Goal: Information Seeking & Learning: Understand process/instructions

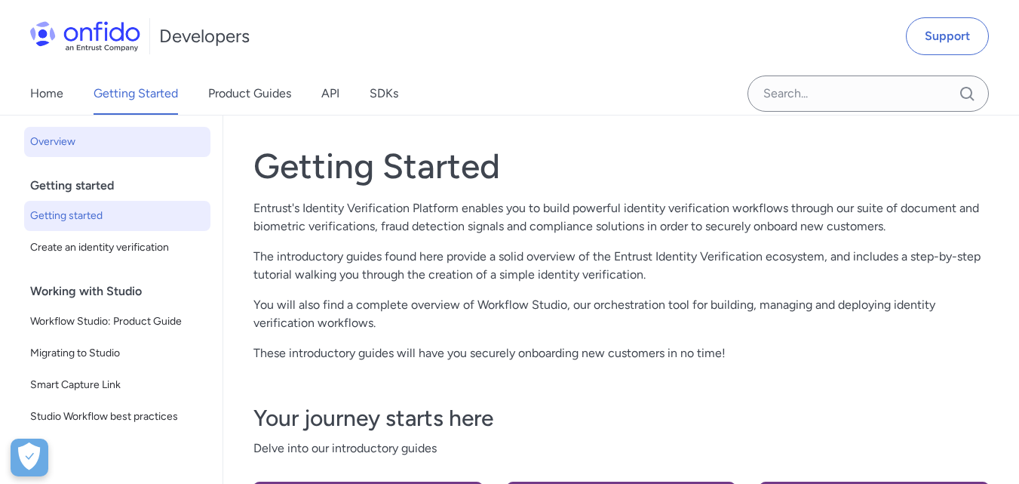
scroll to position [22, 0]
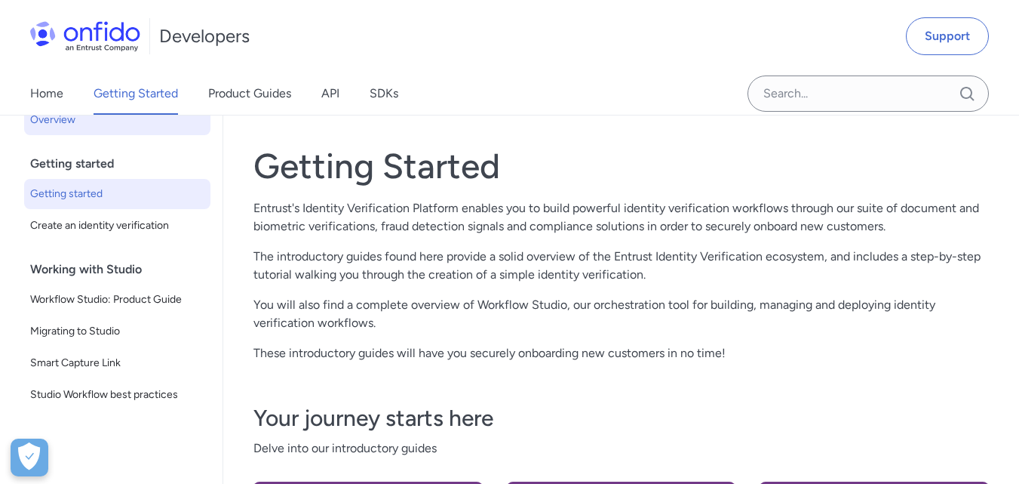
click at [129, 226] on span "Create an identity verification" at bounding box center [117, 226] width 174 height 18
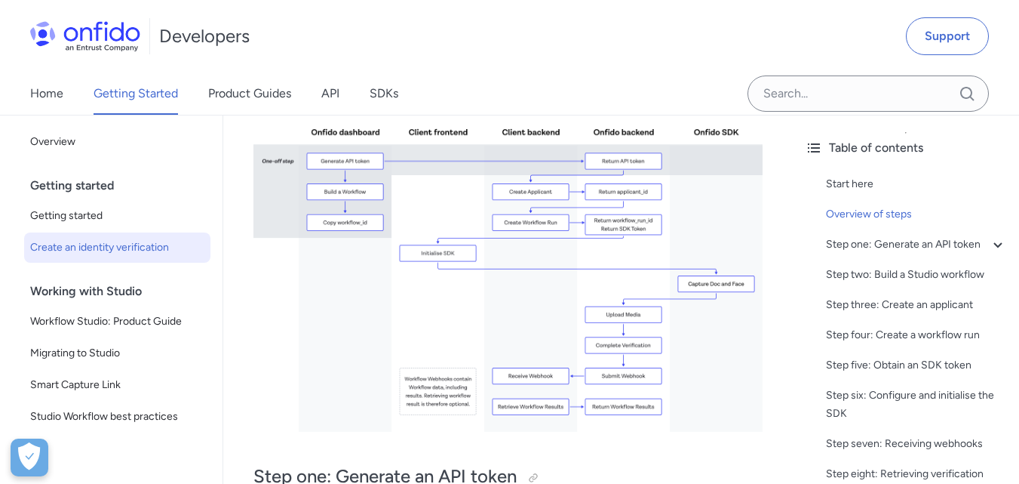
scroll to position [432, 0]
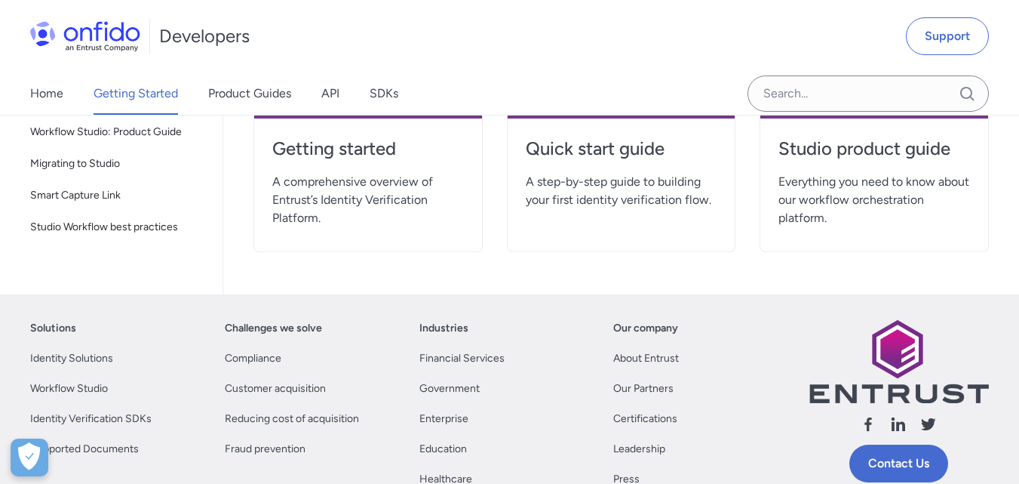
scroll to position [63, 0]
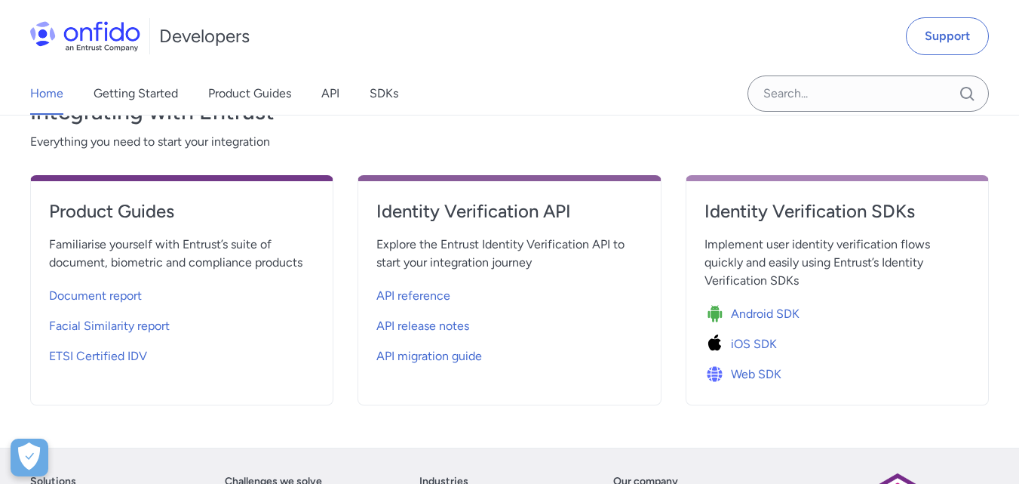
scroll to position [539, 0]
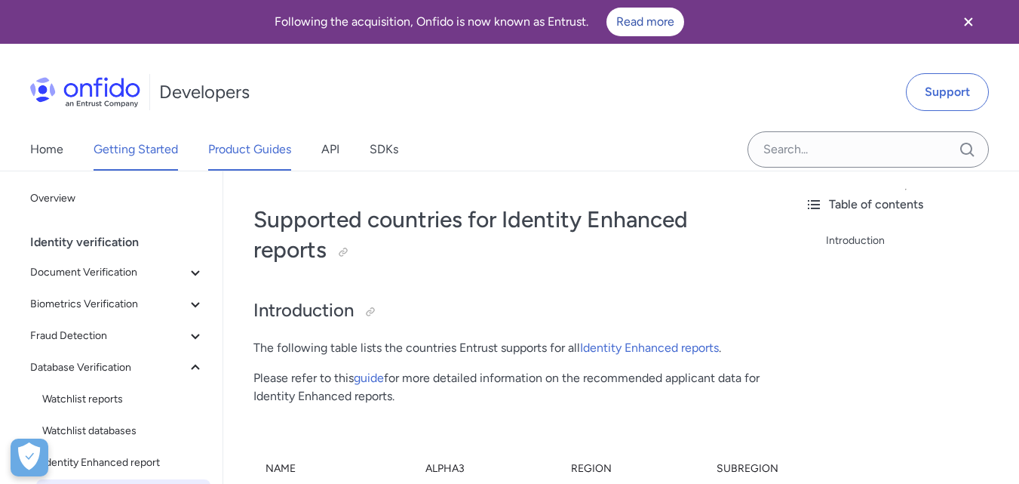
click at [152, 155] on link "Getting Started" at bounding box center [136, 149] width 85 height 42
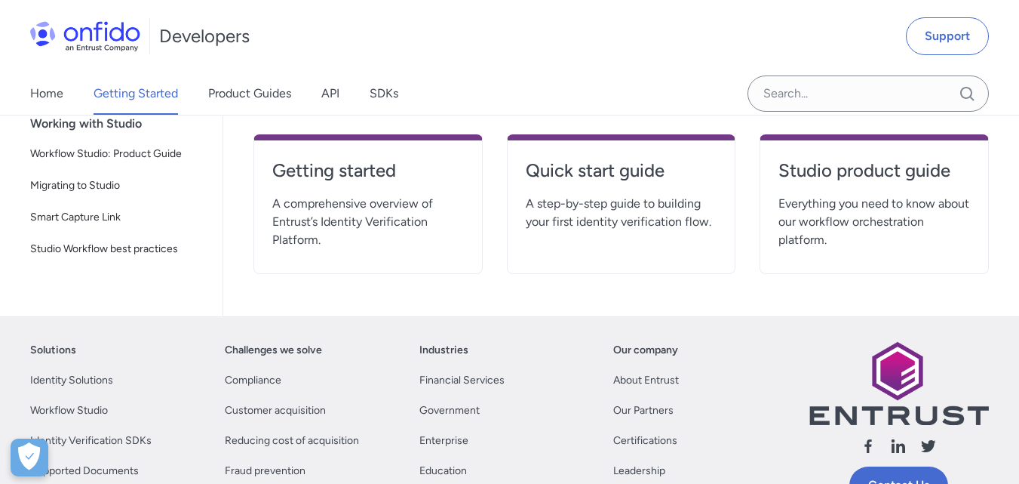
scroll to position [413, 0]
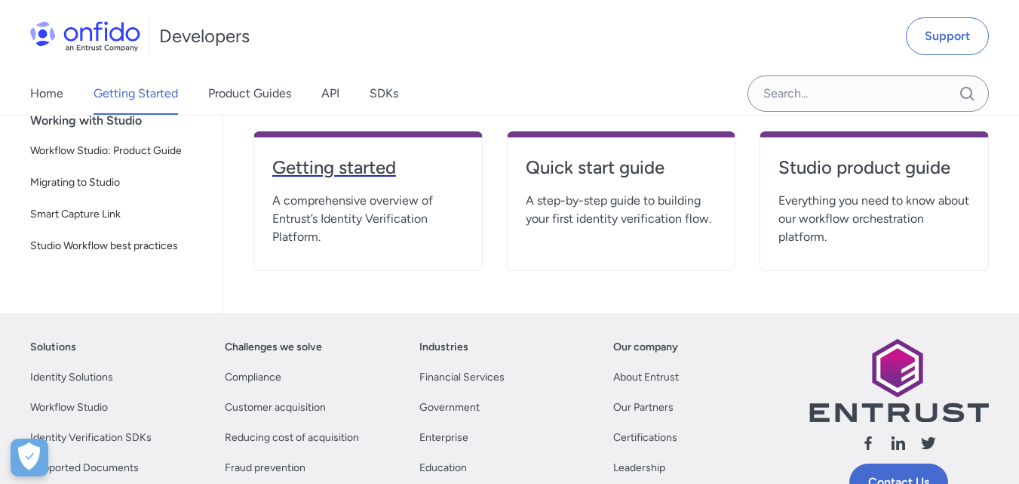
click at [331, 166] on h4 "Getting started" at bounding box center [368, 167] width 192 height 24
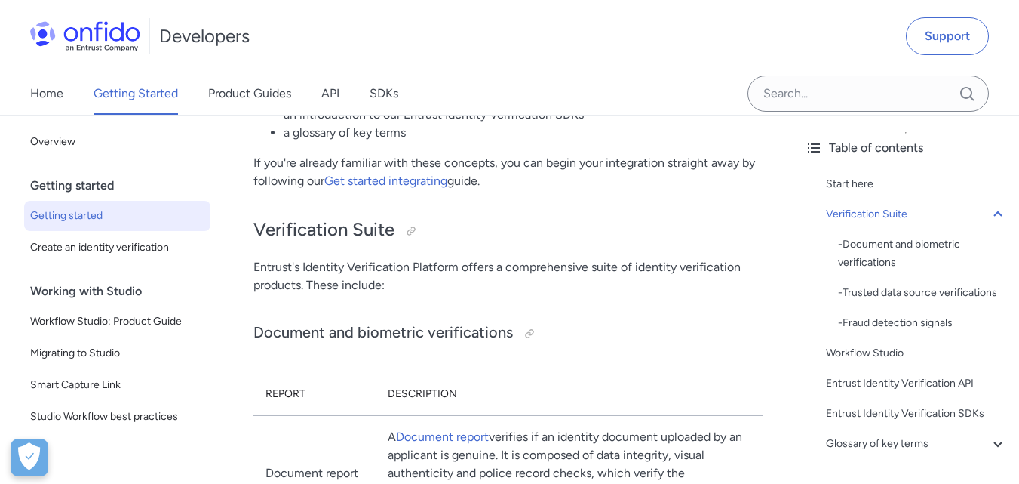
scroll to position [403, 0]
click at [330, 93] on link "API" at bounding box center [330, 93] width 18 height 42
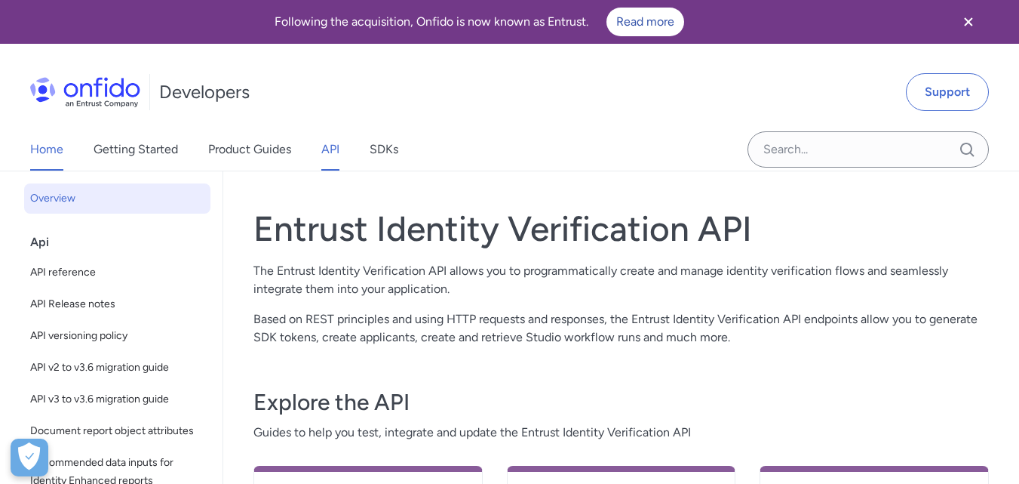
click at [54, 150] on link "Home" at bounding box center [46, 149] width 33 height 42
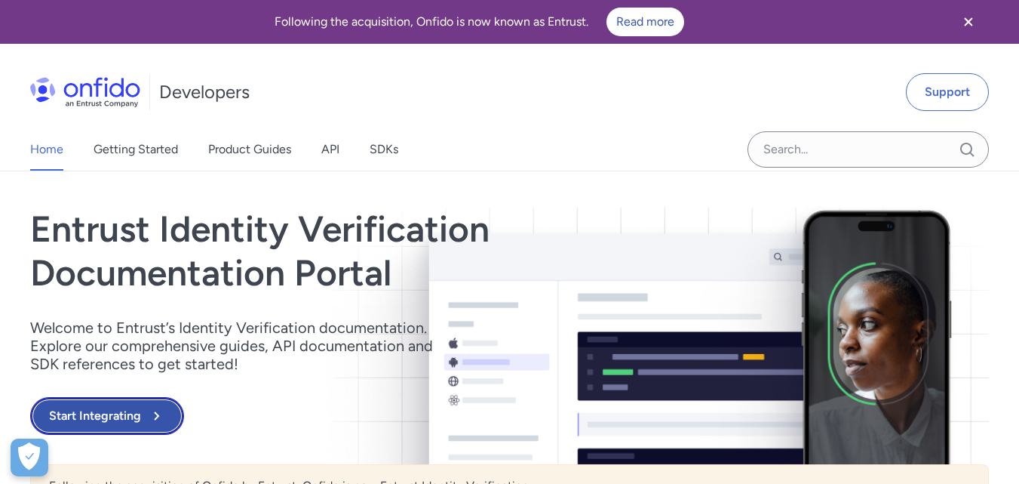
click at [133, 421] on button "Start Integrating" at bounding box center [107, 416] width 154 height 38
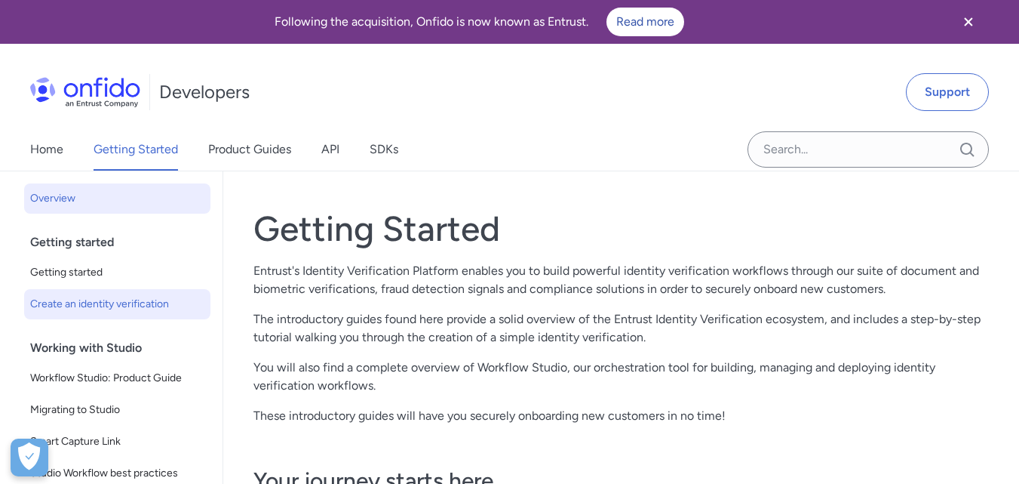
click at [164, 310] on span "Create an identity verification" at bounding box center [117, 304] width 174 height 18
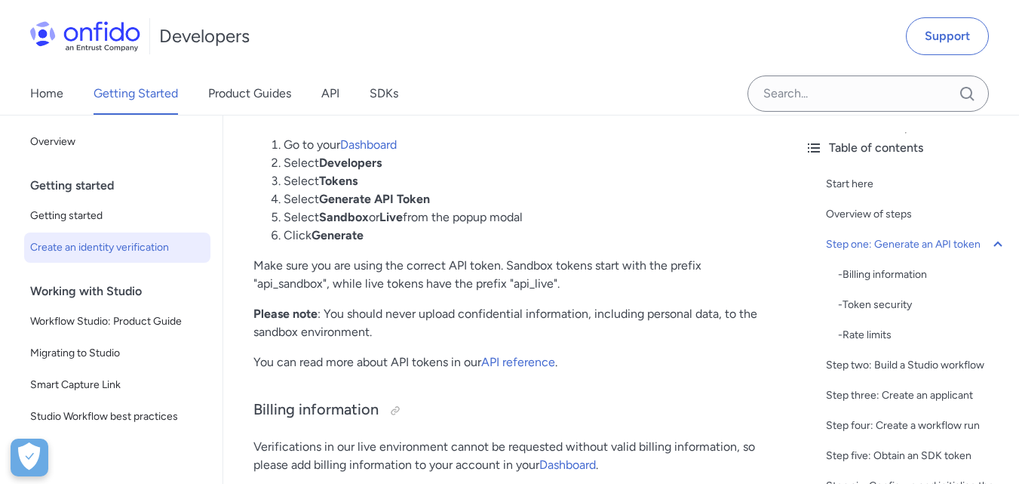
scroll to position [1009, 0]
click at [389, 152] on link "Dashboard" at bounding box center [368, 145] width 57 height 14
